Goal: Information Seeking & Learning: Learn about a topic

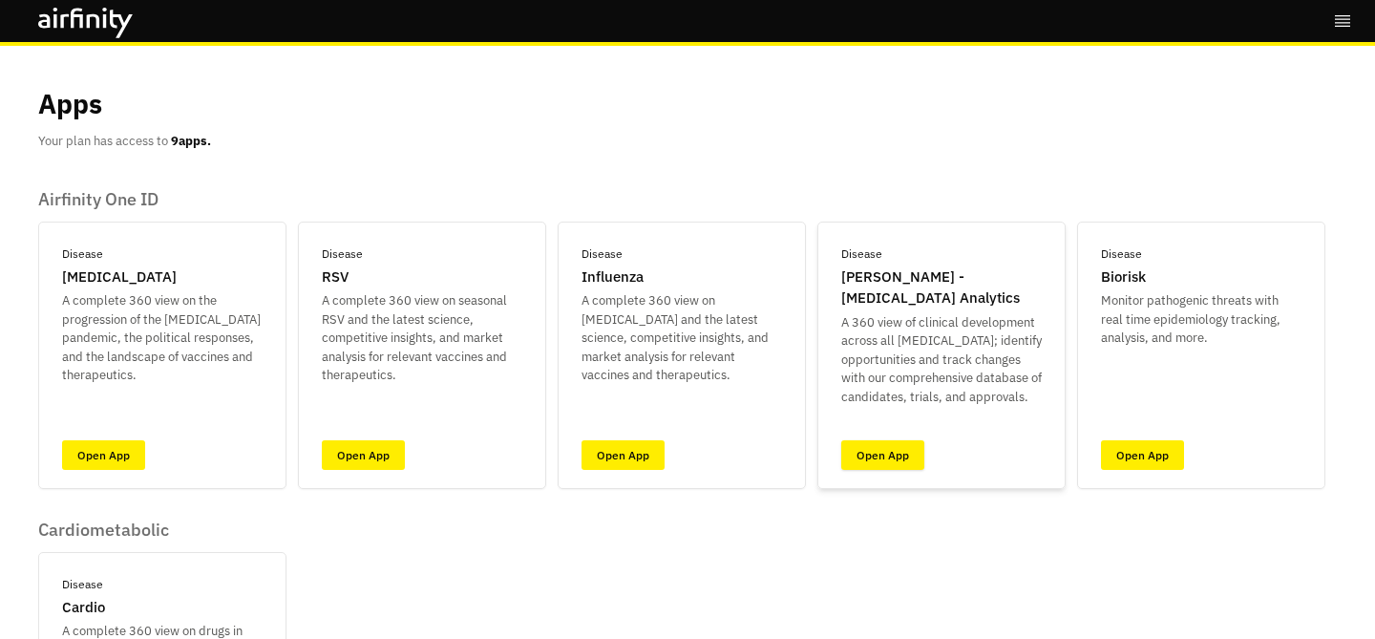
click at [882, 450] on link "Open App" at bounding box center [882, 455] width 83 height 30
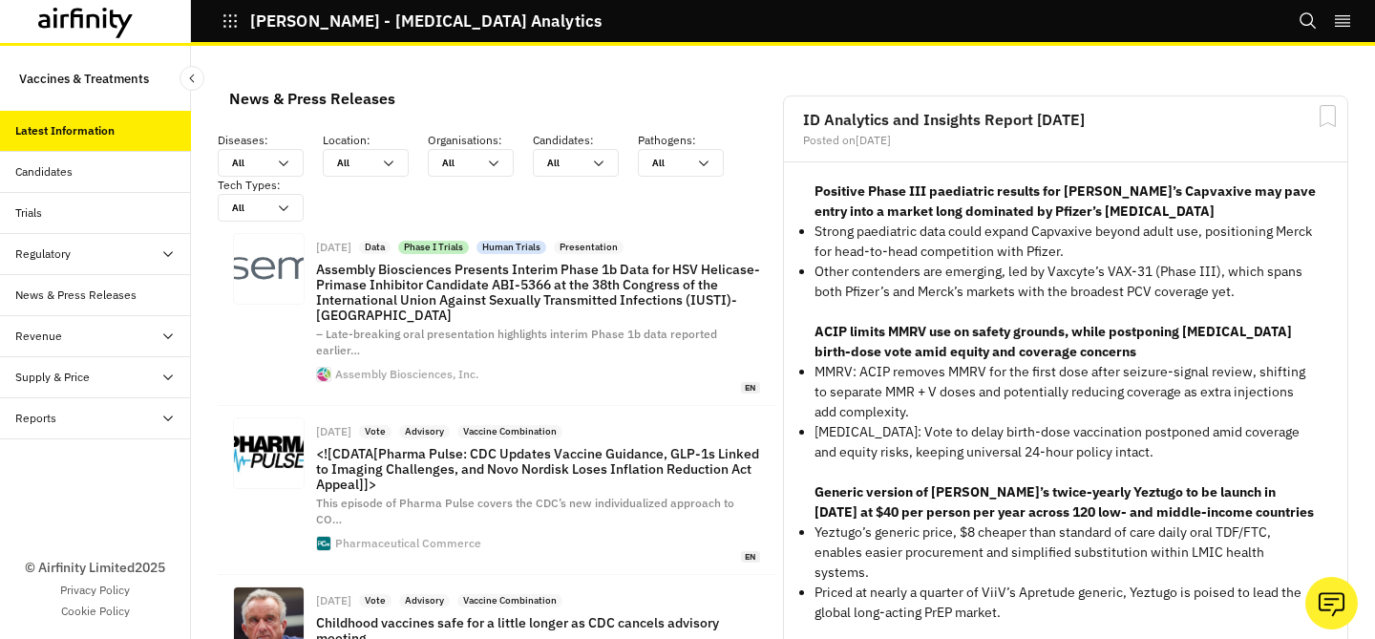
scroll to position [1593, 573]
click at [1313, 22] on icon "Search" at bounding box center [1308, 20] width 19 height 19
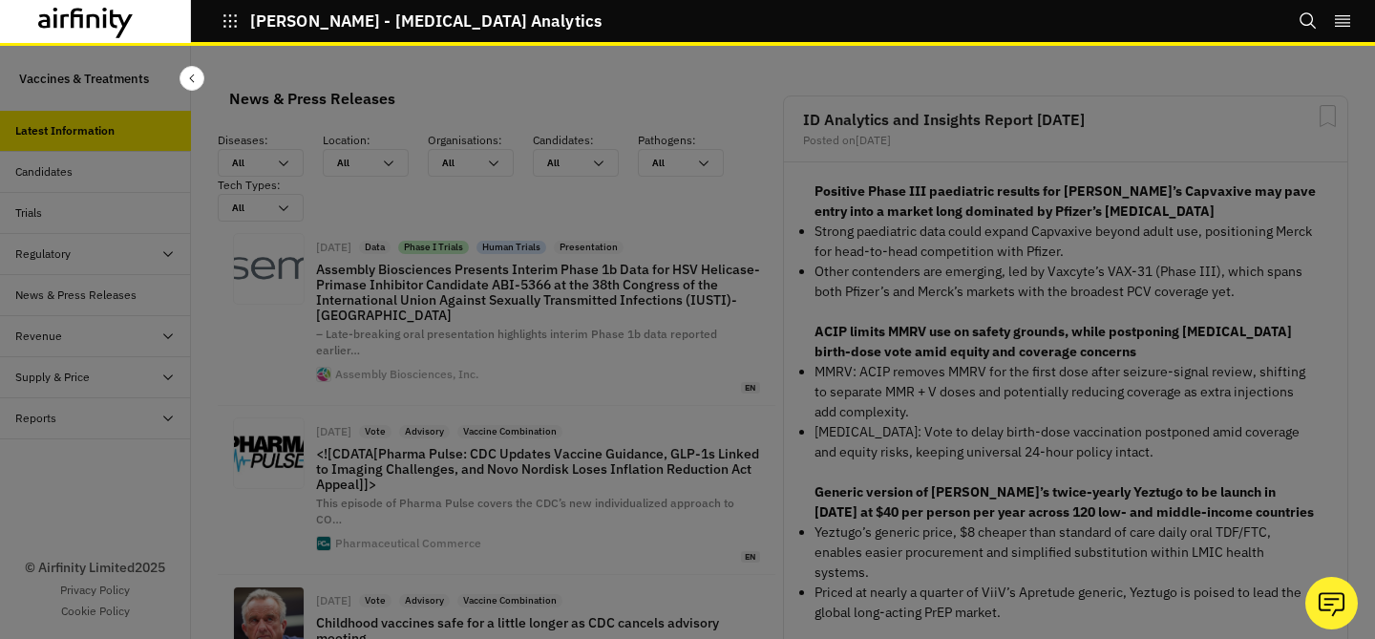
scroll to position [0, 0]
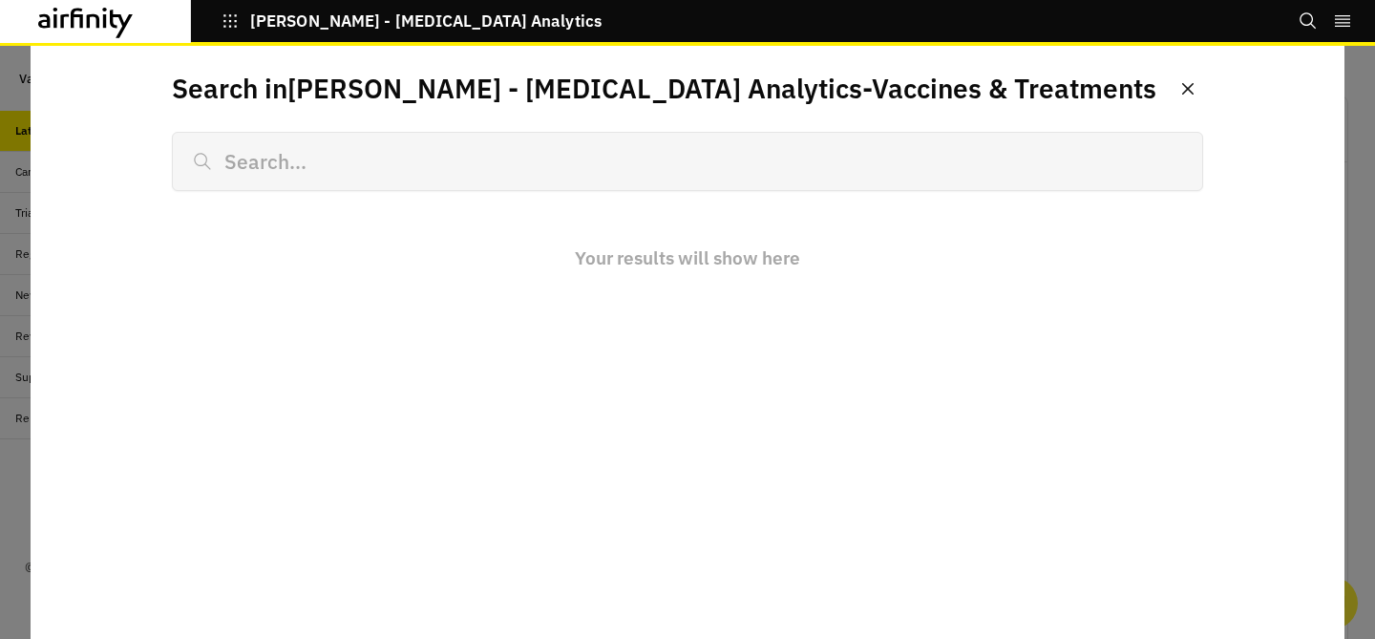
type input "m"
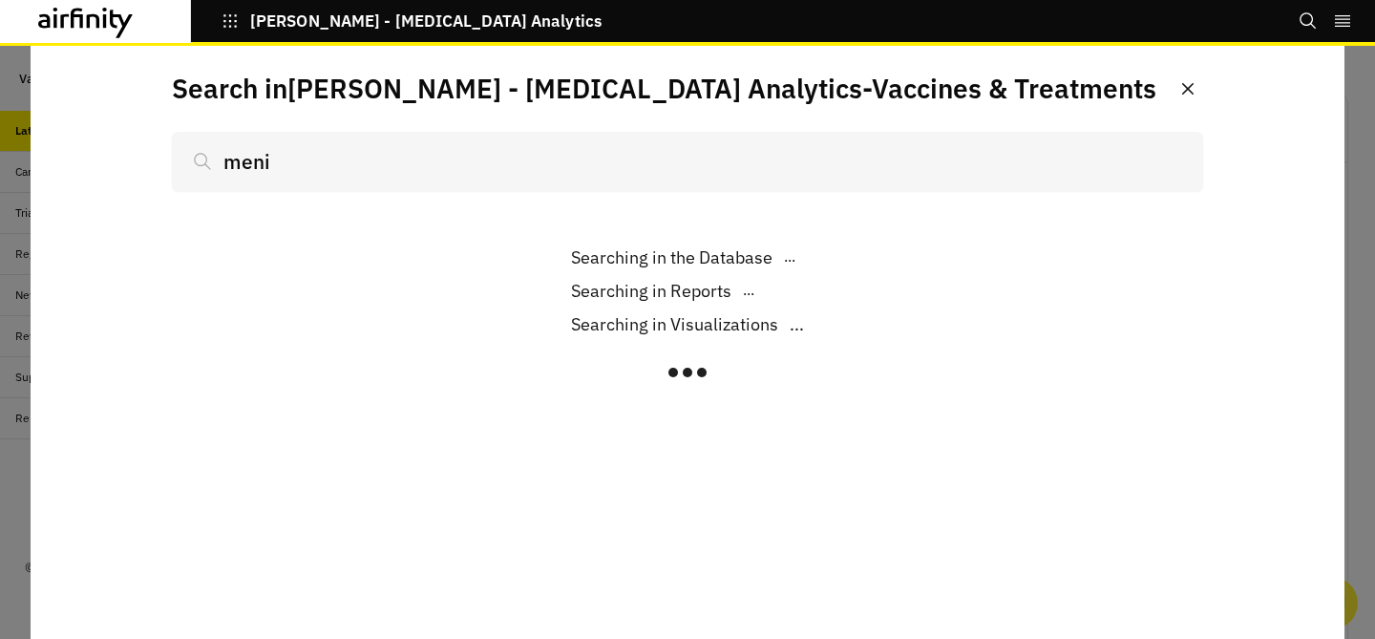
scroll to position [1593, 573]
type input "menin"
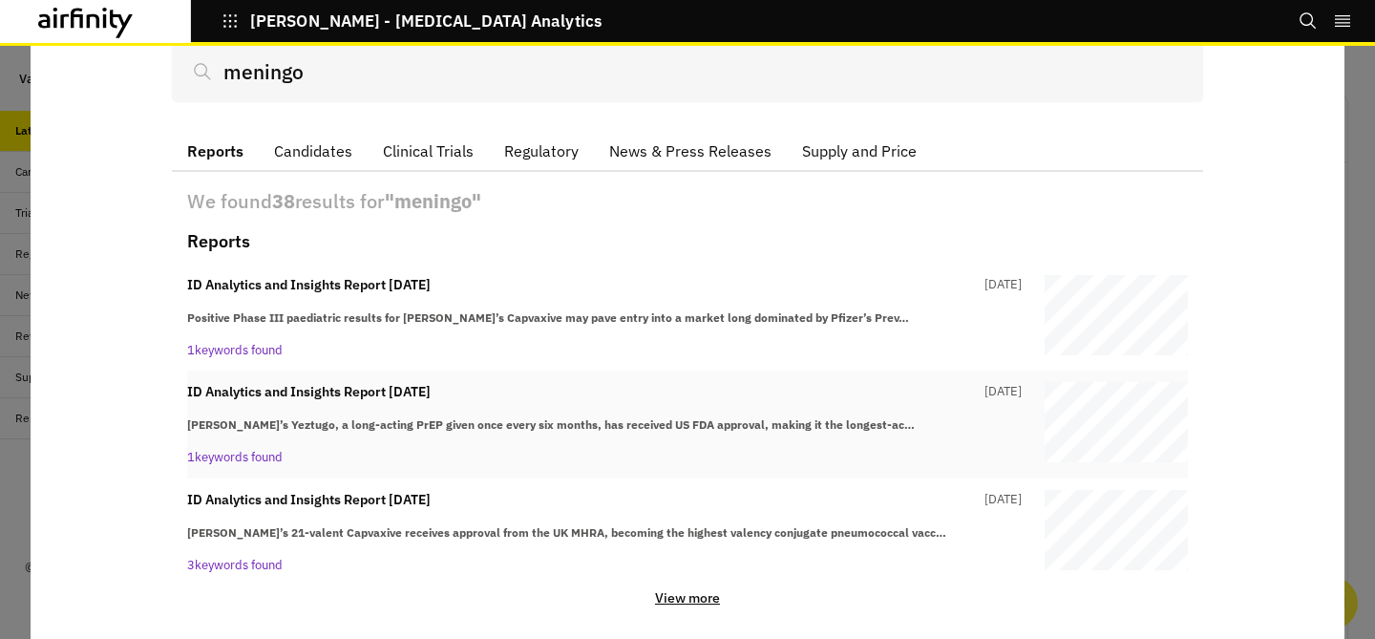
scroll to position [105, 0]
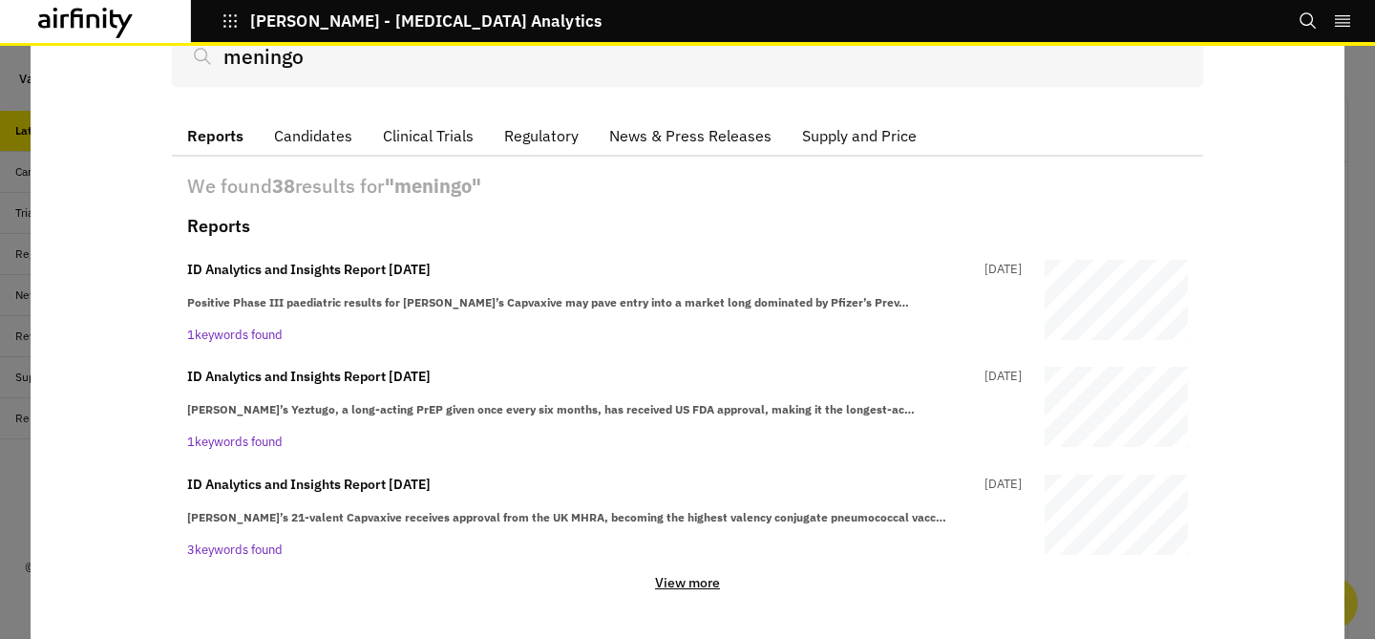
type input "meningo"
click at [712, 583] on p "View more" at bounding box center [687, 582] width 65 height 17
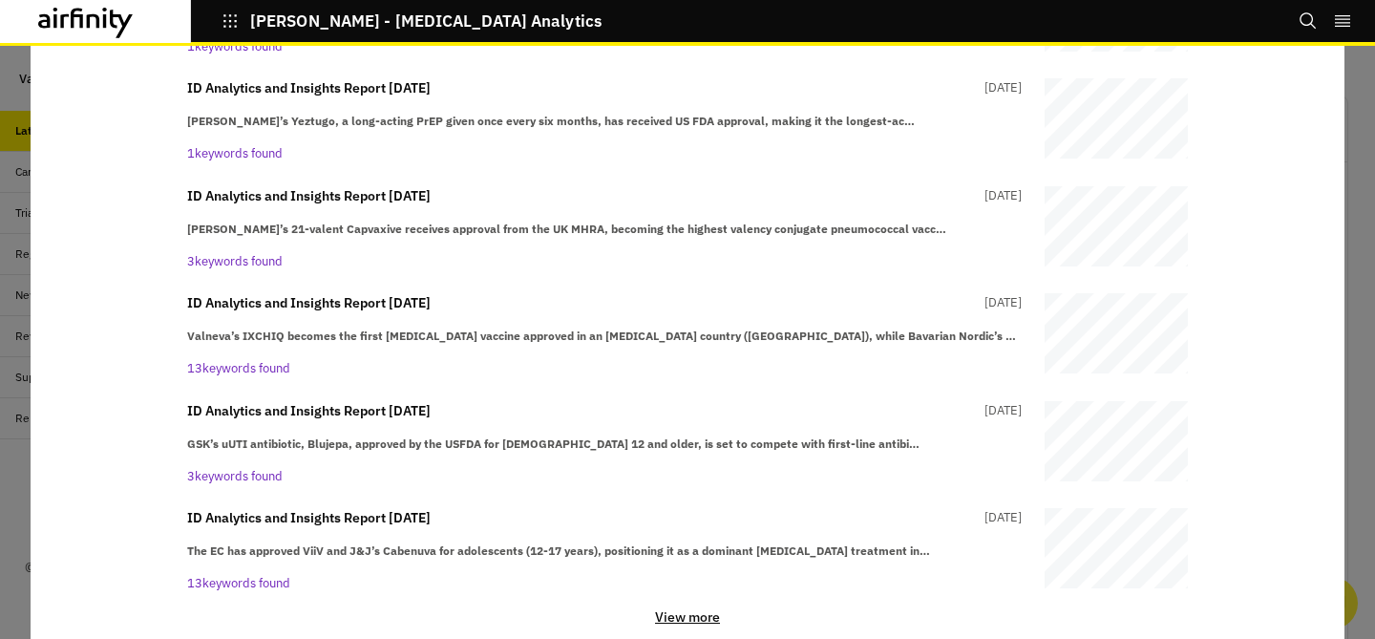
scroll to position [427, 0]
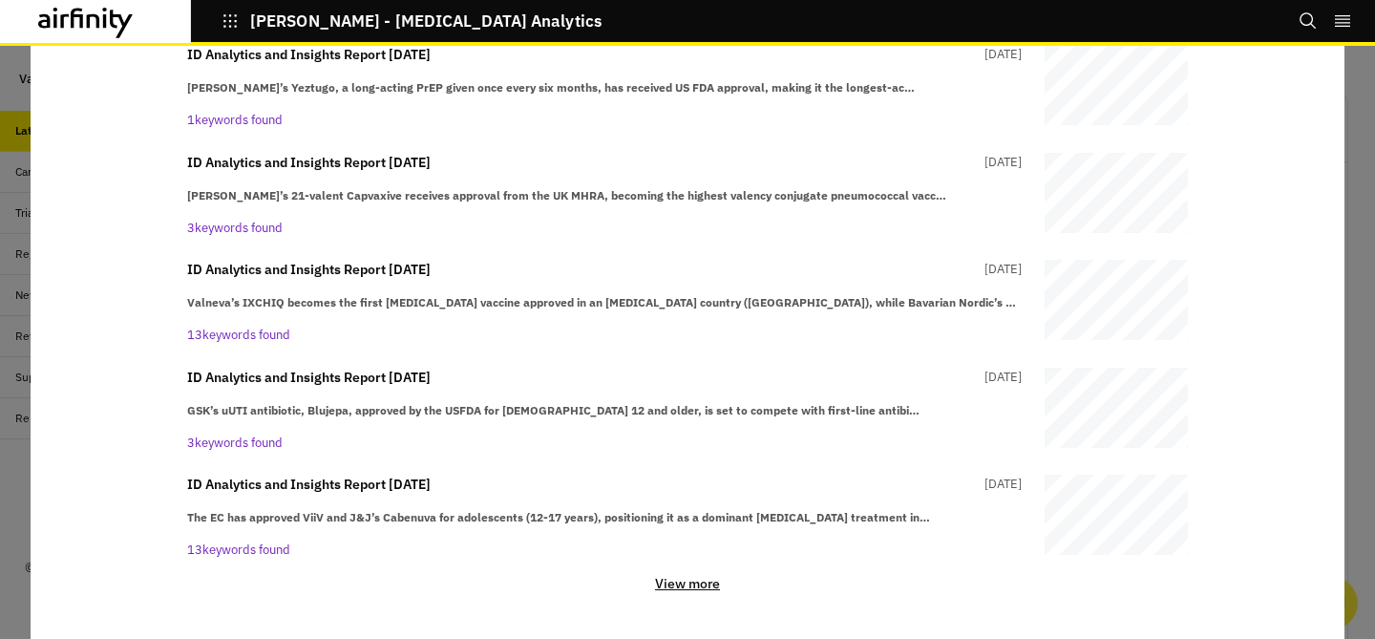
click at [699, 589] on p "View more" at bounding box center [687, 583] width 65 height 17
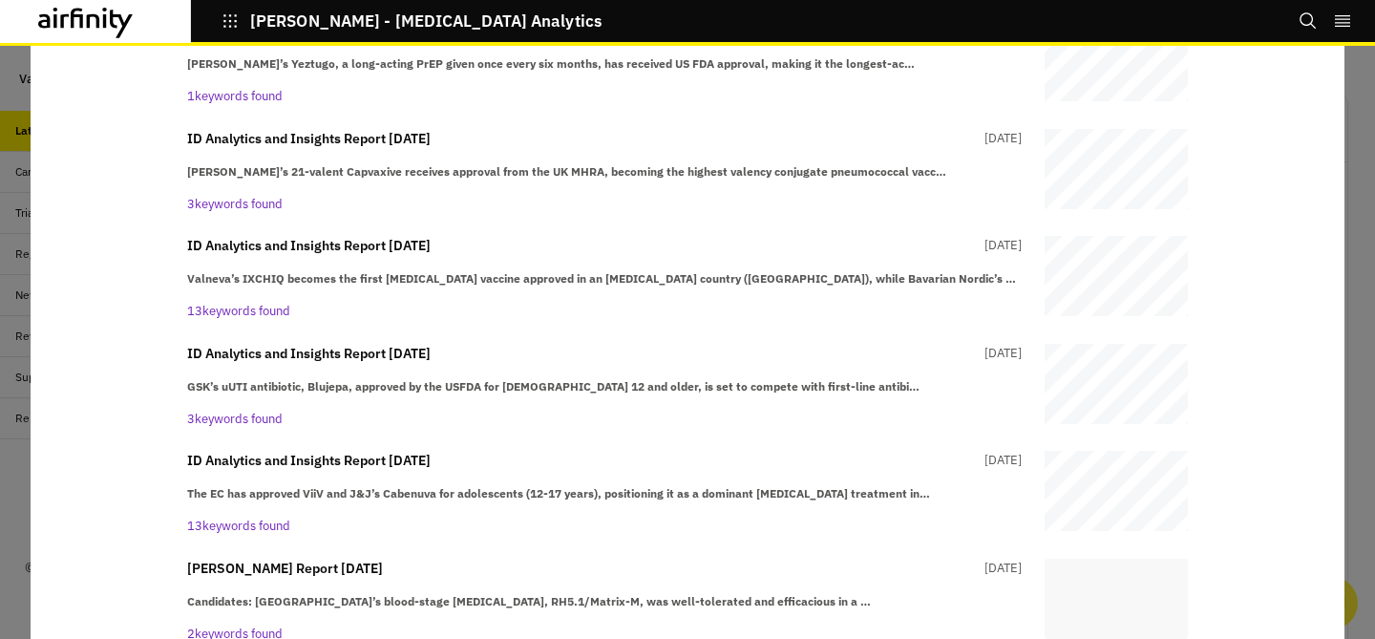
scroll to position [472, 0]
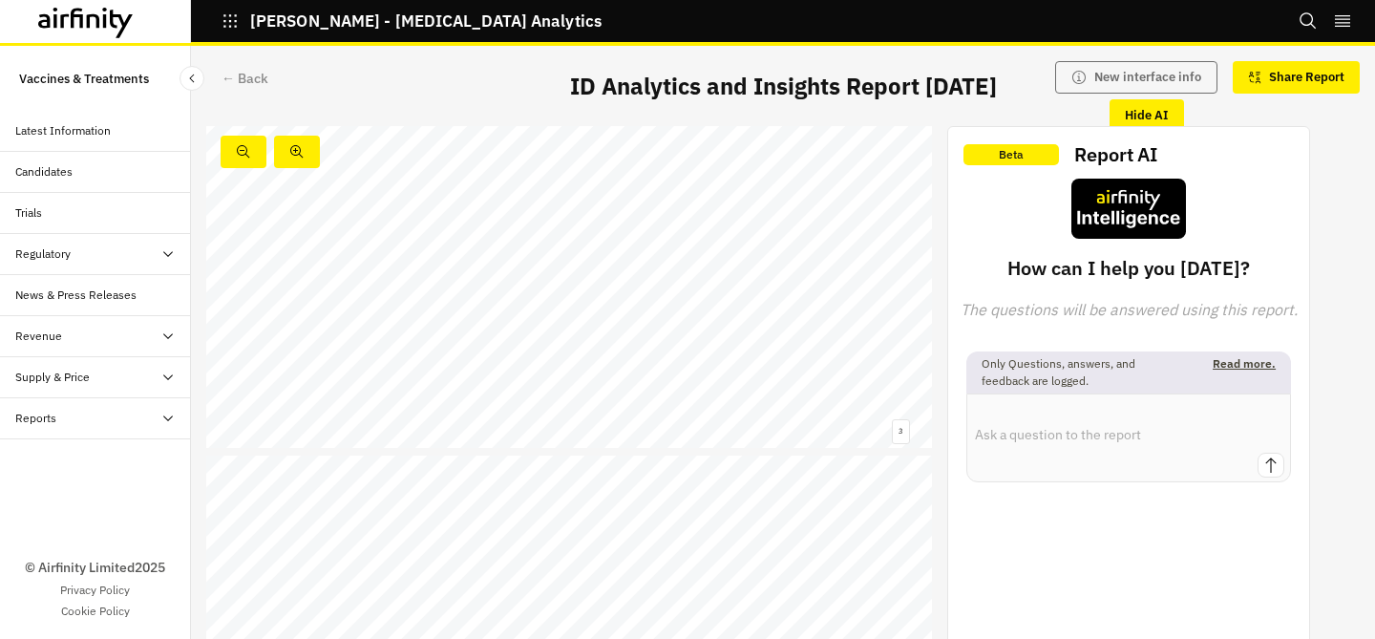
scroll to position [912, 0]
click at [658, 251] on link at bounding box center [651, 255] width 117 height 11
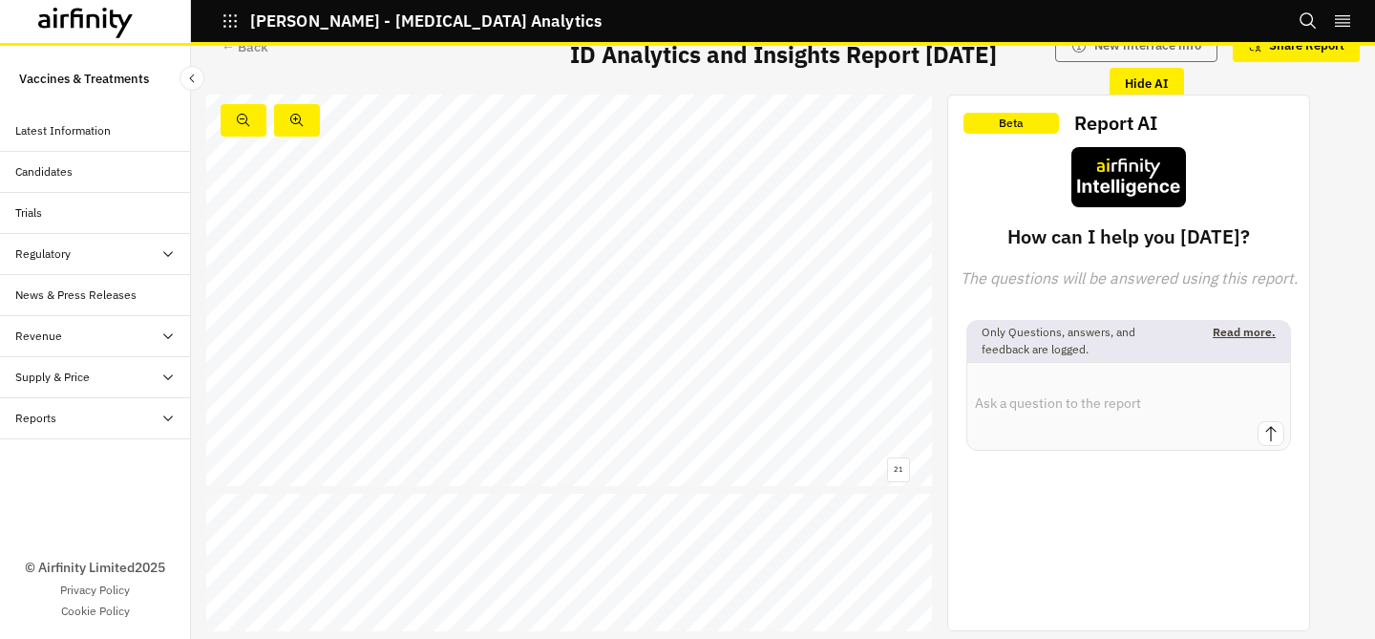
scroll to position [8327, 0]
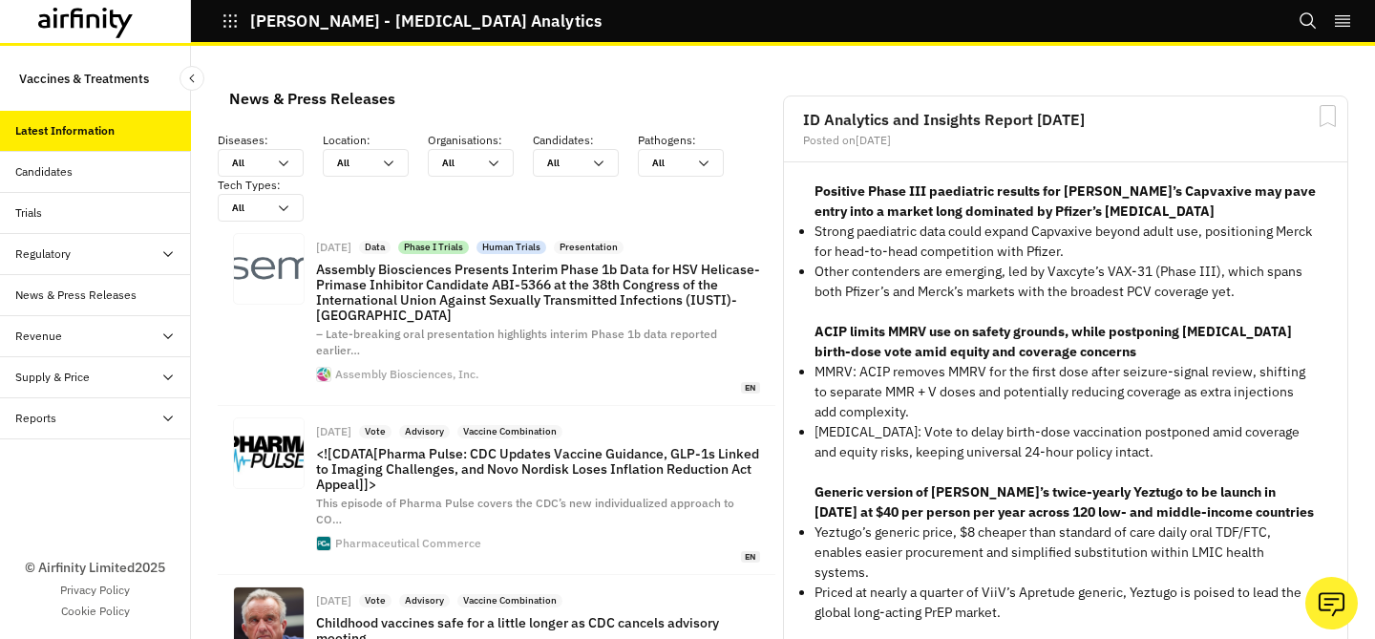
scroll to position [1593, 573]
click at [1305, 20] on icon "Search" at bounding box center [1308, 20] width 19 height 19
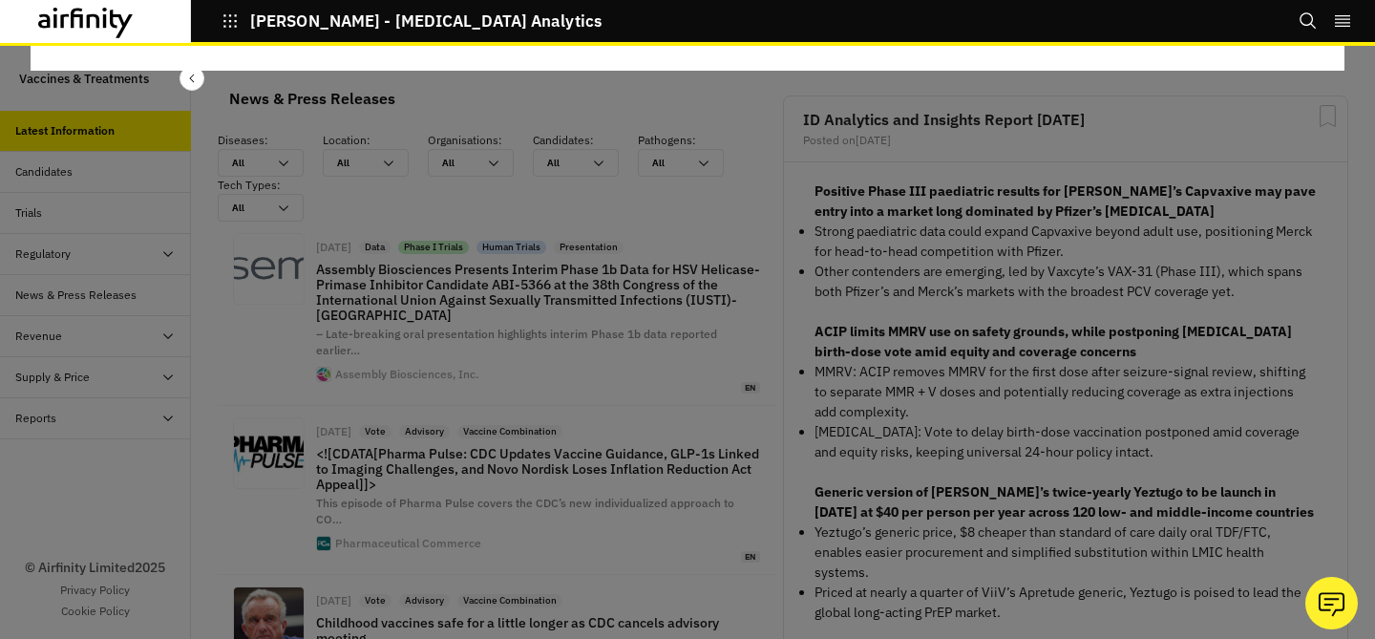
scroll to position [0, 0]
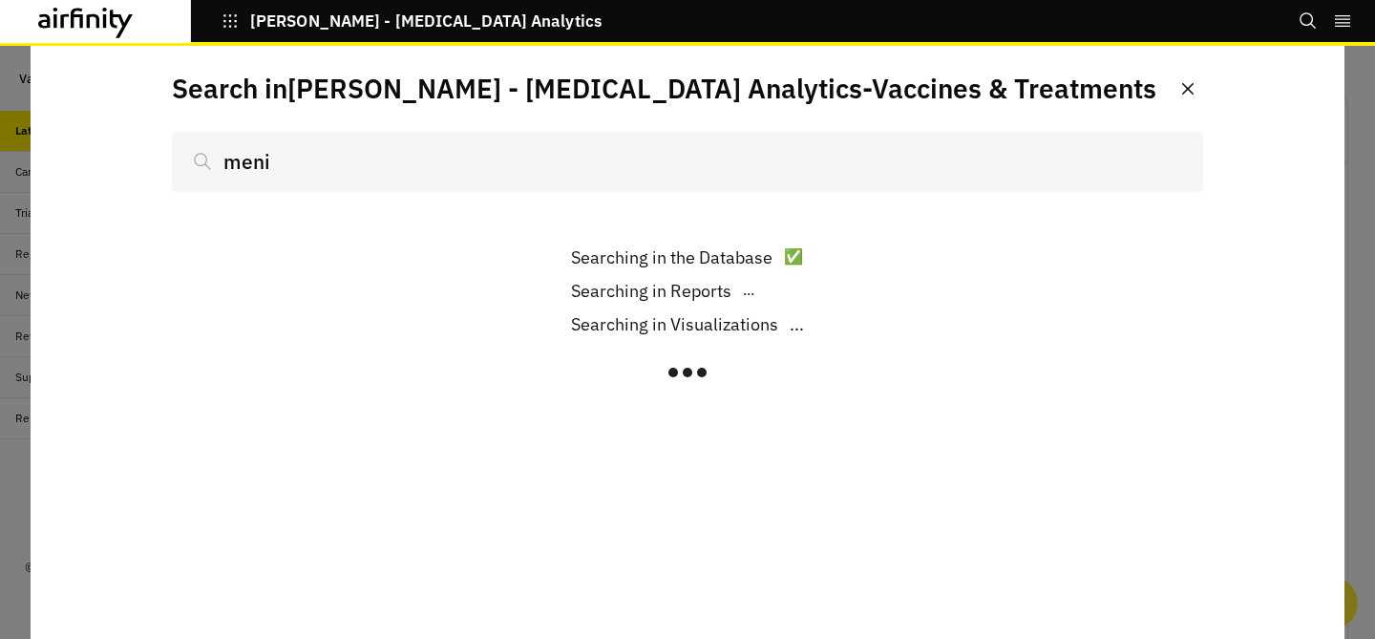
scroll to position [1593, 573]
type input "menin"
type input "[MEDICAL_DATA]"
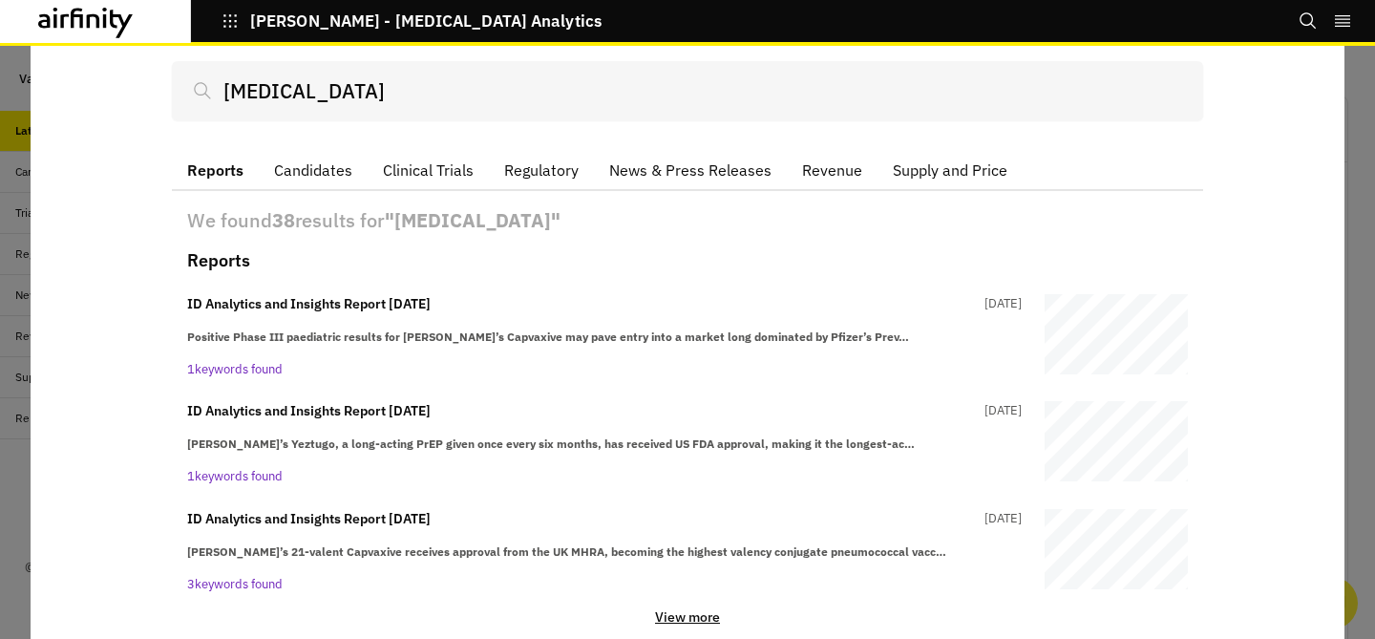
scroll to position [105, 0]
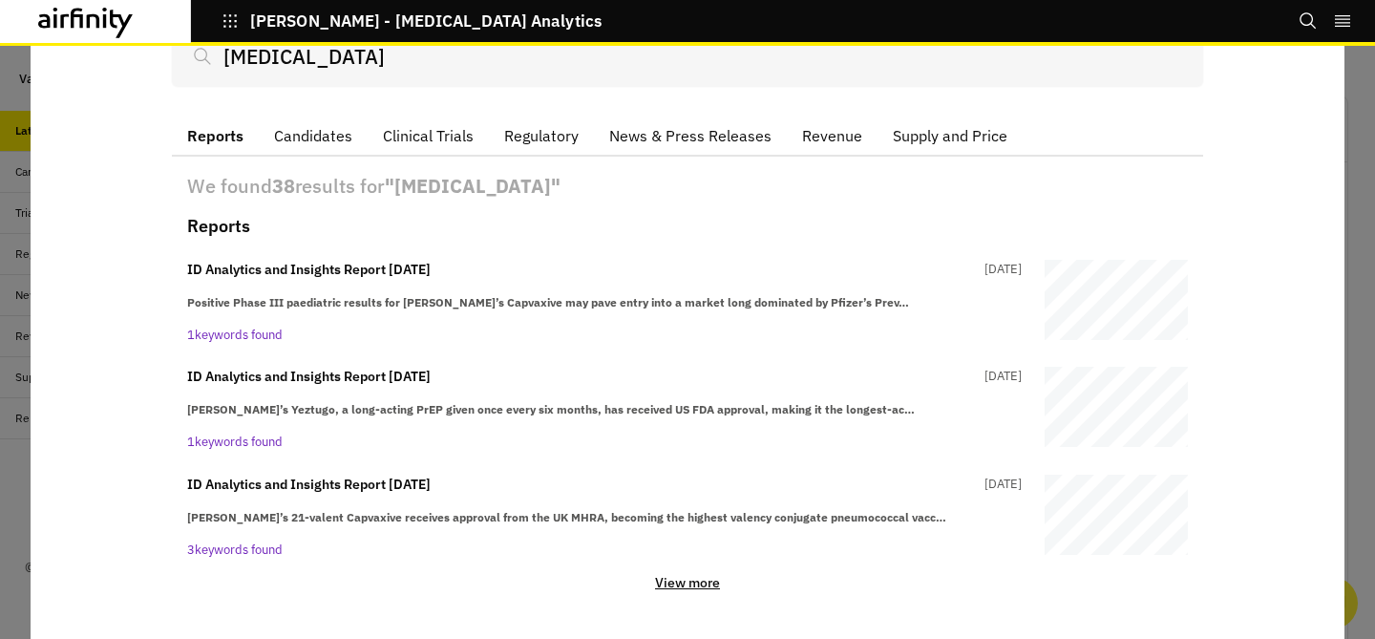
click at [707, 579] on p "View more" at bounding box center [687, 582] width 65 height 17
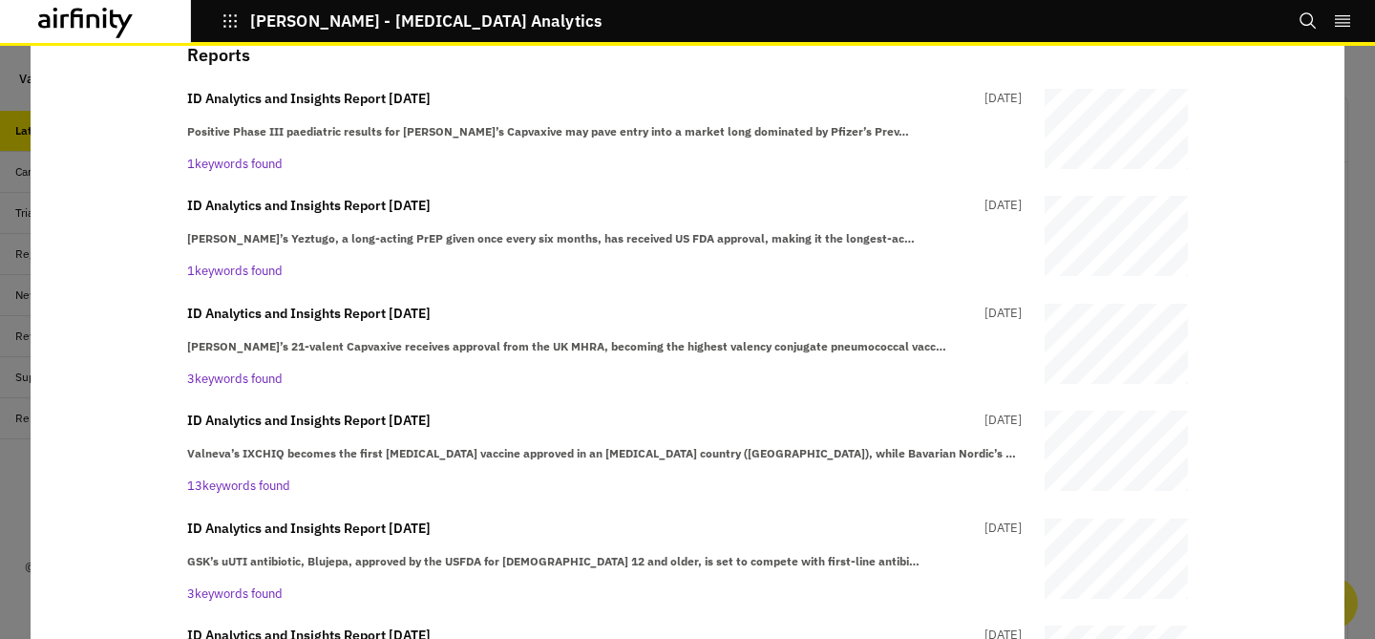
scroll to position [280, 0]
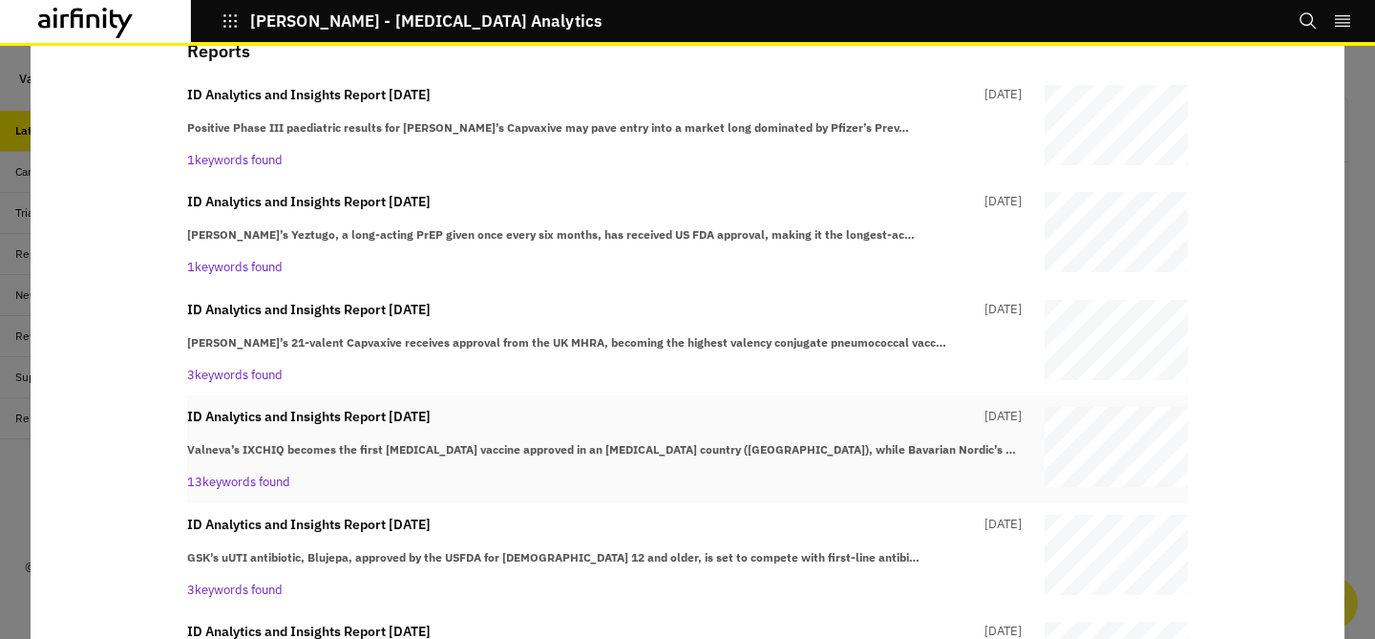
click at [1026, 432] on div "ID Analytics and Insights Report 6th May 5 months ago Valneva’s IXCHIQ becomes …" at bounding box center [687, 449] width 1001 height 85
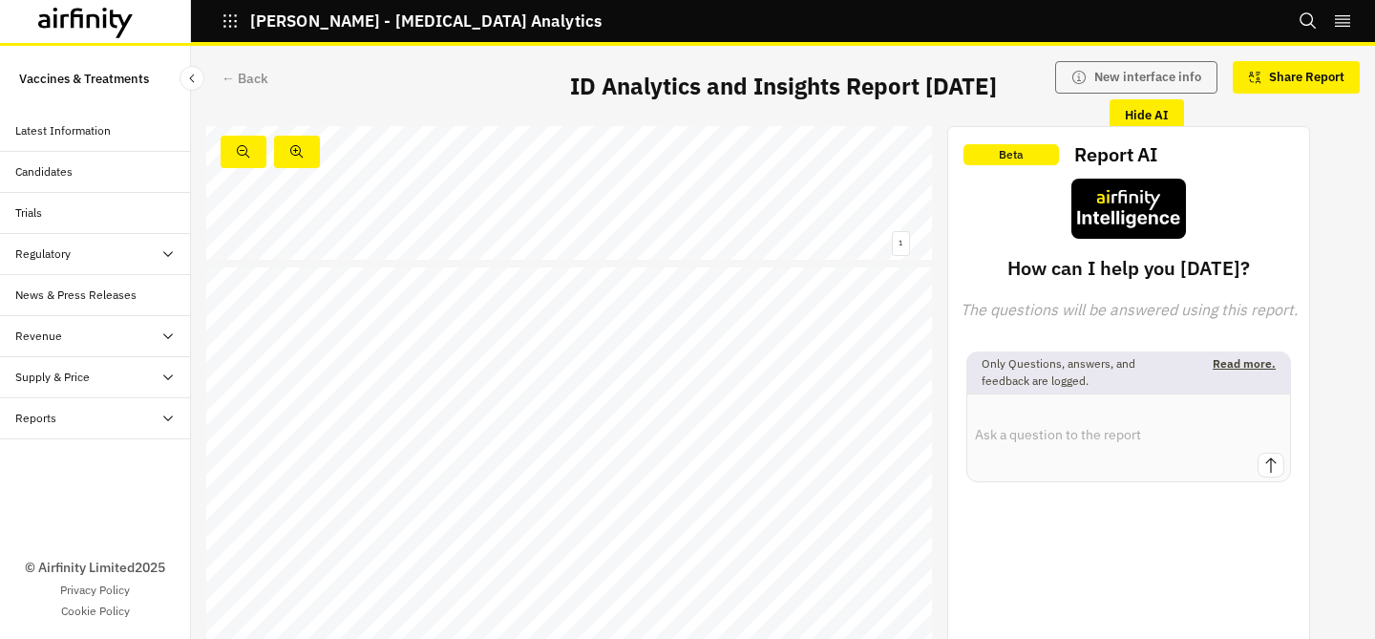
scroll to position [317, 0]
click at [441, 593] on link at bounding box center [381, 595] width 251 height 11
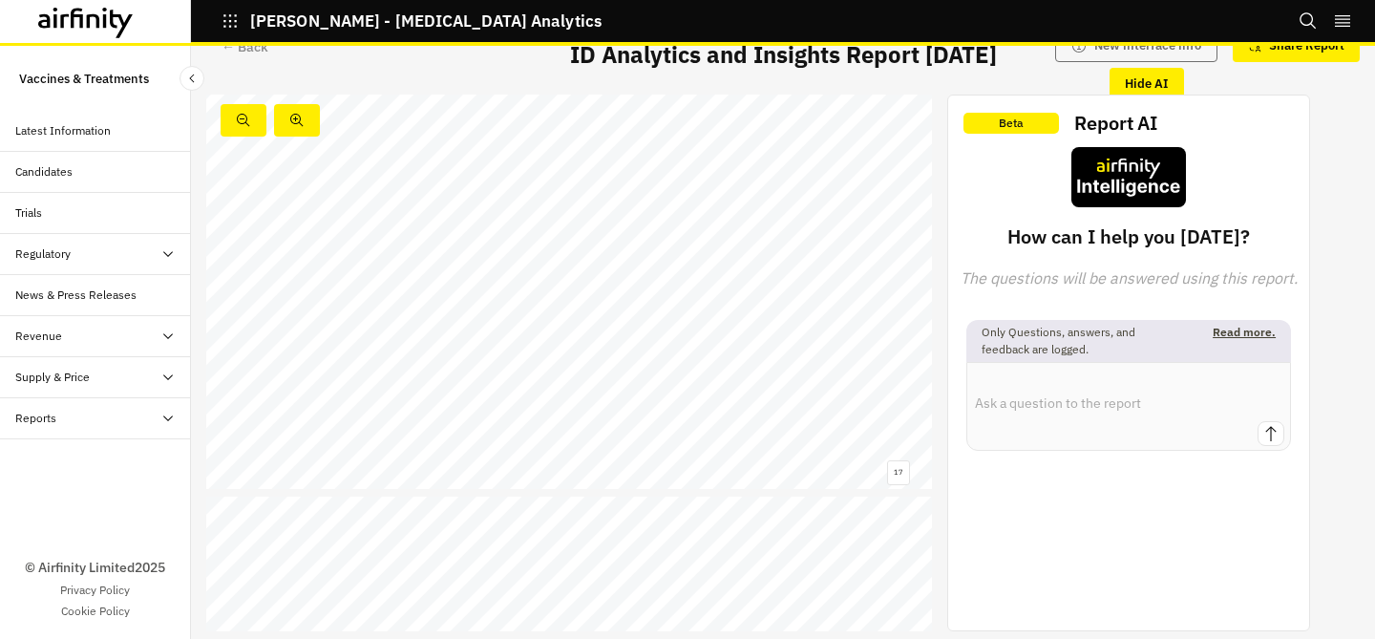
scroll to position [6671, 0]
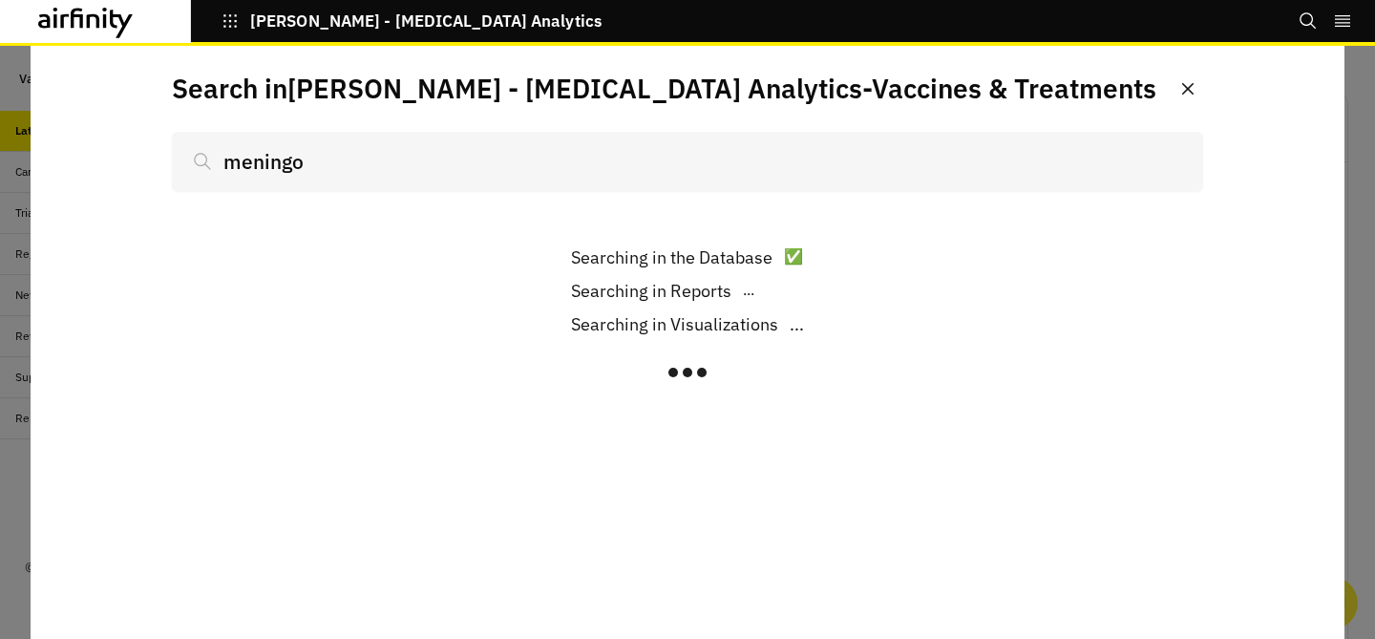
scroll to position [1593, 573]
type input "meningococca"
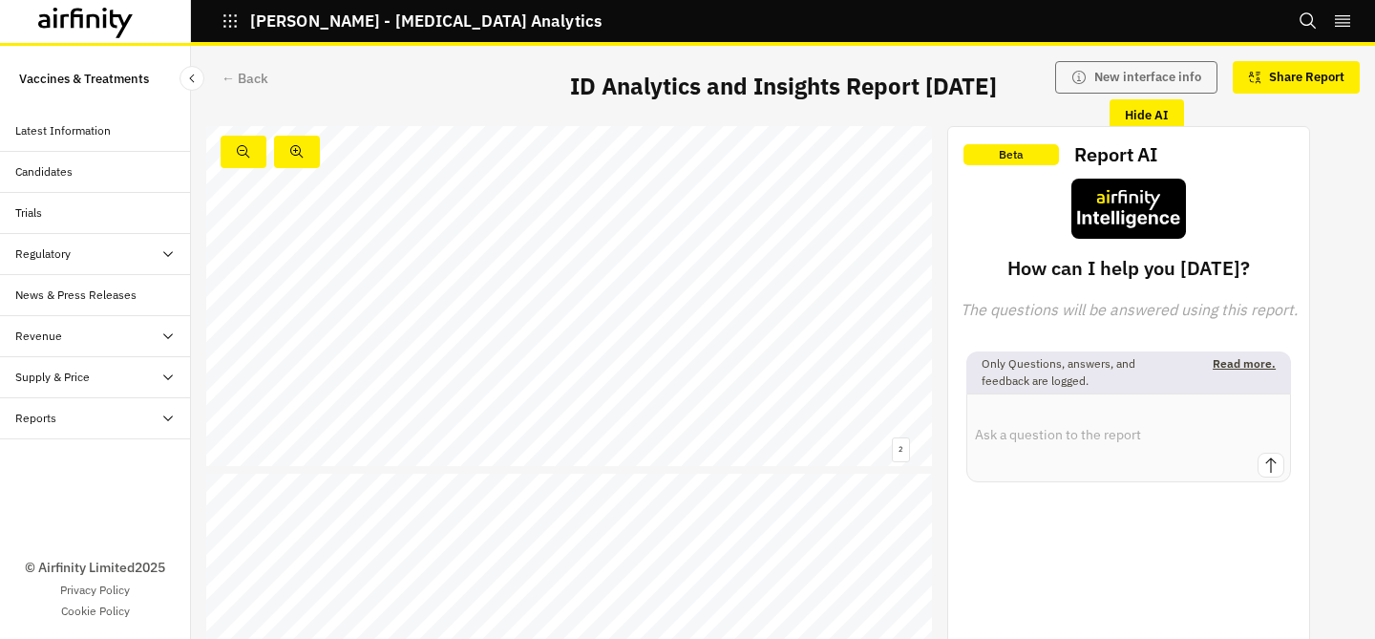
scroll to position [458, 0]
